Goal: Entertainment & Leisure: Consume media (video, audio)

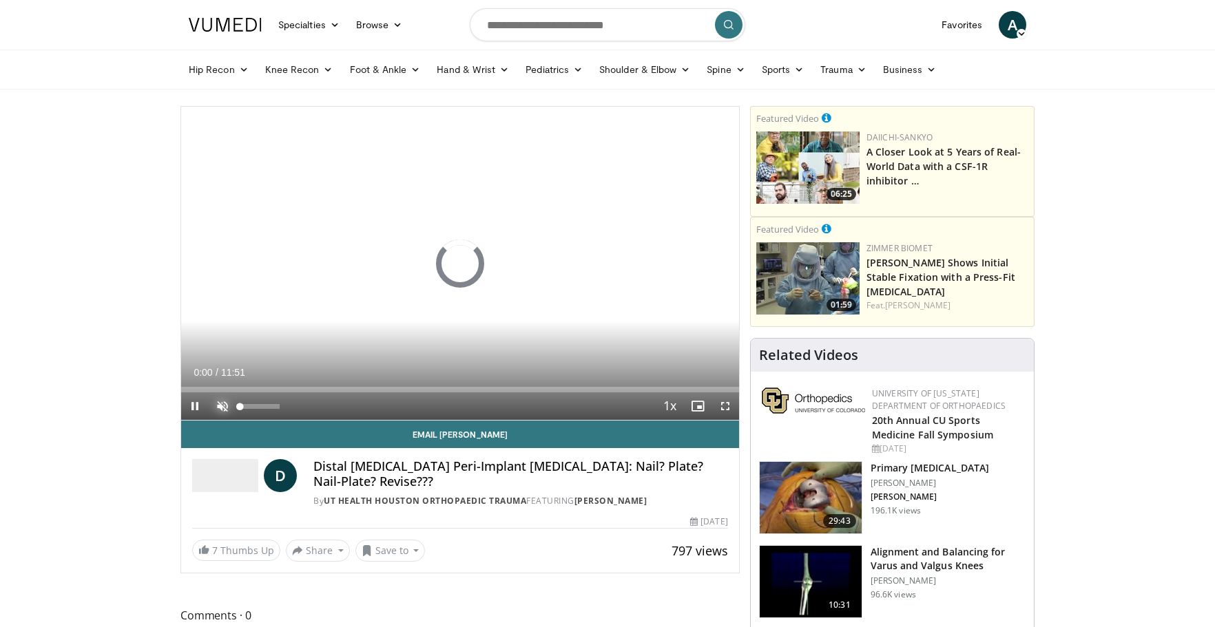
click at [224, 410] on span "Video Player" at bounding box center [223, 407] width 28 height 28
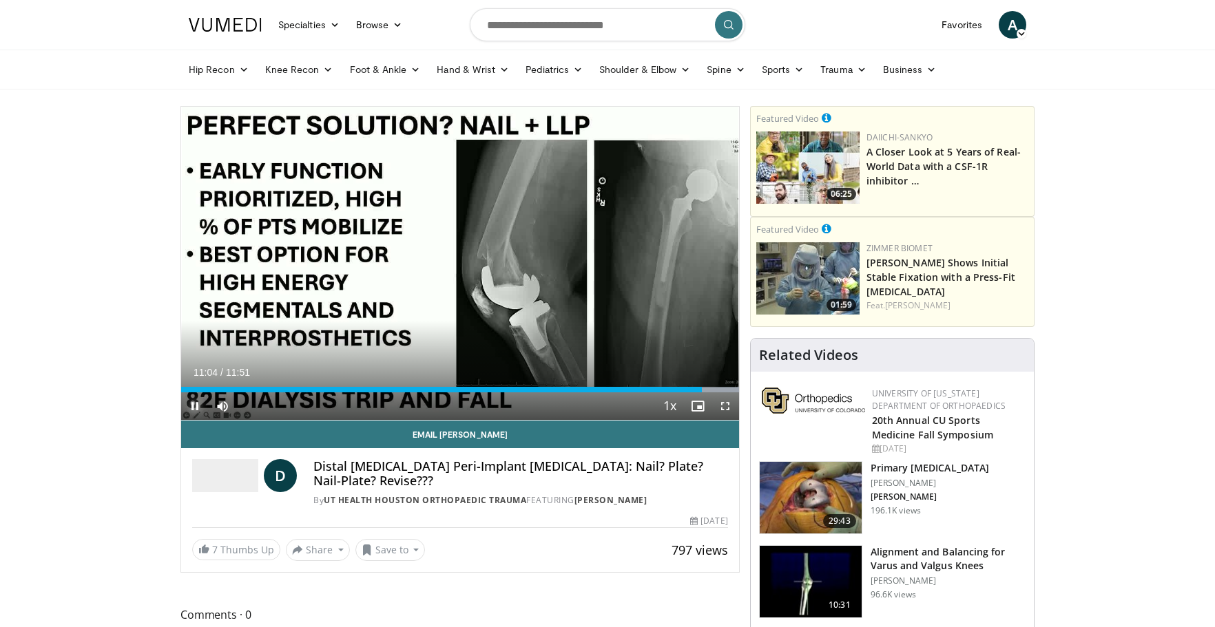
click at [196, 402] on span "Video Player" at bounding box center [195, 407] width 28 height 28
